Goal: Transaction & Acquisition: Book appointment/travel/reservation

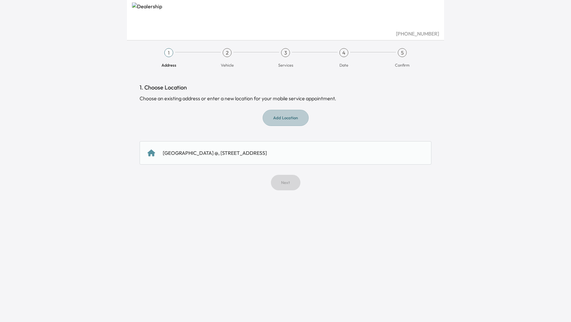
click at [290, 117] on button "Add Location" at bounding box center [286, 118] width 46 height 16
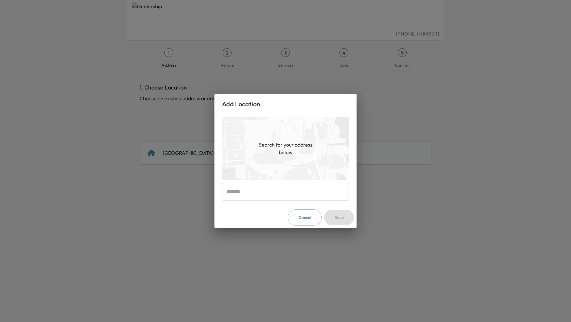
click at [293, 194] on input "text" at bounding box center [285, 192] width 127 height 18
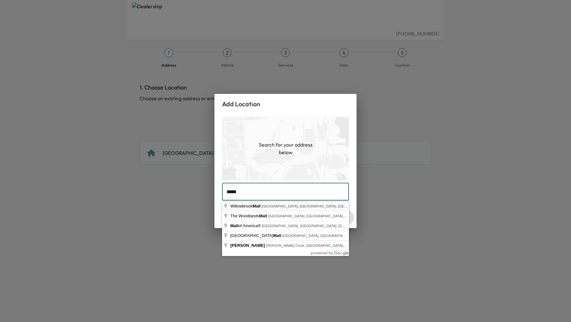
type input "**********"
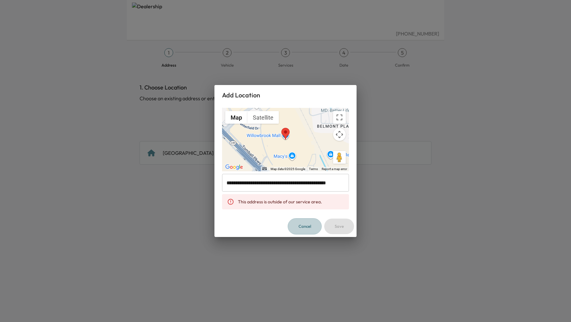
click at [303, 224] on button "Cancel" at bounding box center [305, 226] width 34 height 16
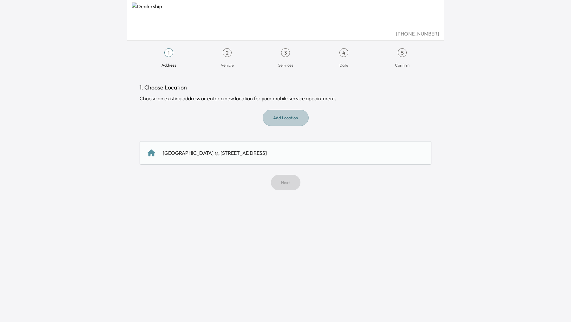
click at [288, 117] on button "Add Location" at bounding box center [286, 118] width 46 height 16
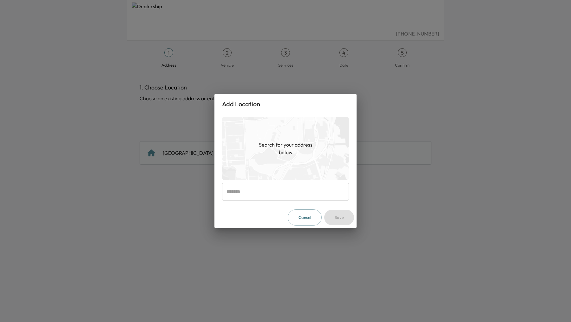
drag, startPoint x: 288, startPoint y: 117, endPoint x: 253, endPoint y: 196, distance: 86.2
click at [253, 194] on div "Search for your address below ​" at bounding box center [285, 160] width 142 height 93
click at [253, 196] on input "text" at bounding box center [285, 192] width 127 height 18
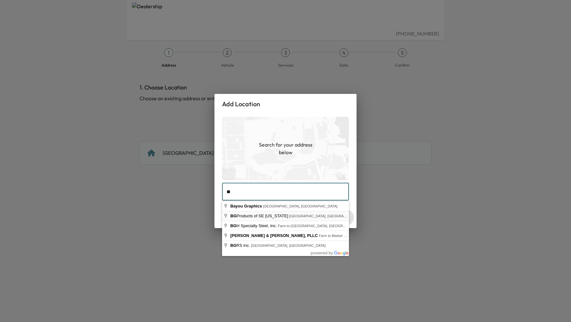
type input "**********"
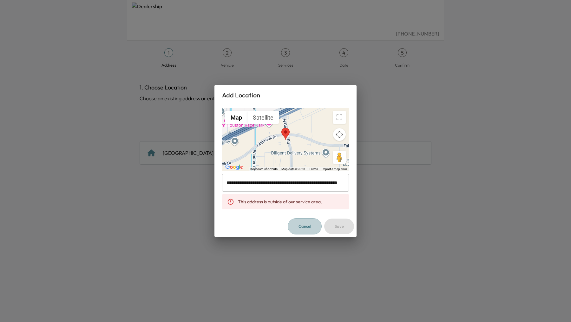
click at [304, 224] on button "Cancel" at bounding box center [305, 226] width 34 height 16
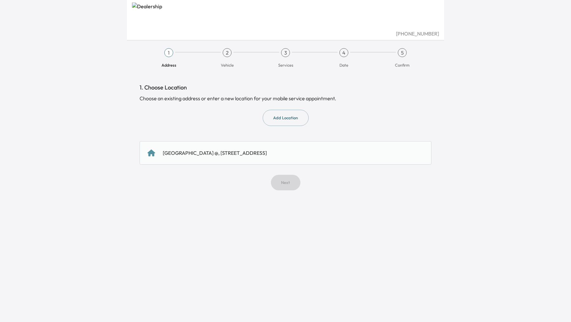
click at [267, 149] on div "[GEOGRAPHIC_DATA] @, [STREET_ADDRESS]" at bounding box center [215, 153] width 104 height 8
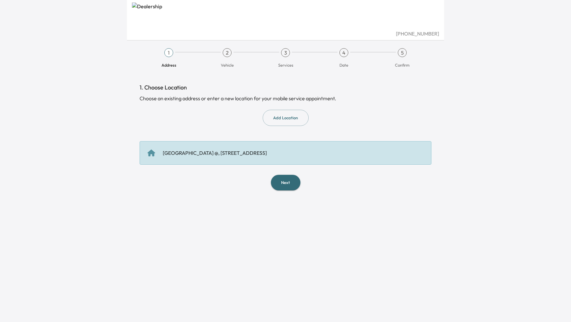
click at [286, 191] on div "1. Choose Location Choose an existing address or enter a new location for your …" at bounding box center [286, 137] width 302 height 128
click at [287, 184] on button "Next" at bounding box center [286, 183] width 30 height 16
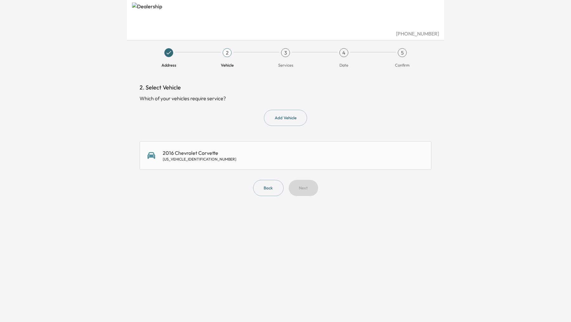
click at [248, 159] on div "2016 Chevrolet Corvette [US_VEHICLE_IDENTIFICATION_NUMBER]" at bounding box center [286, 155] width 276 height 13
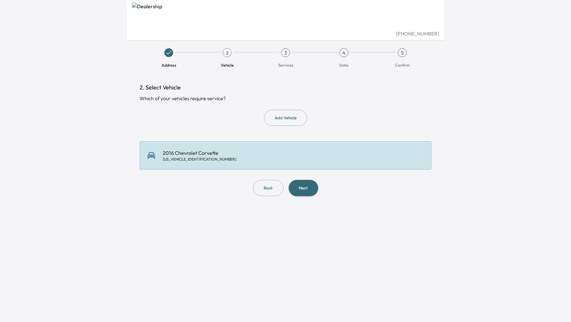
click at [312, 193] on button "Next" at bounding box center [304, 188] width 30 height 16
